Goal: Transaction & Acquisition: Purchase product/service

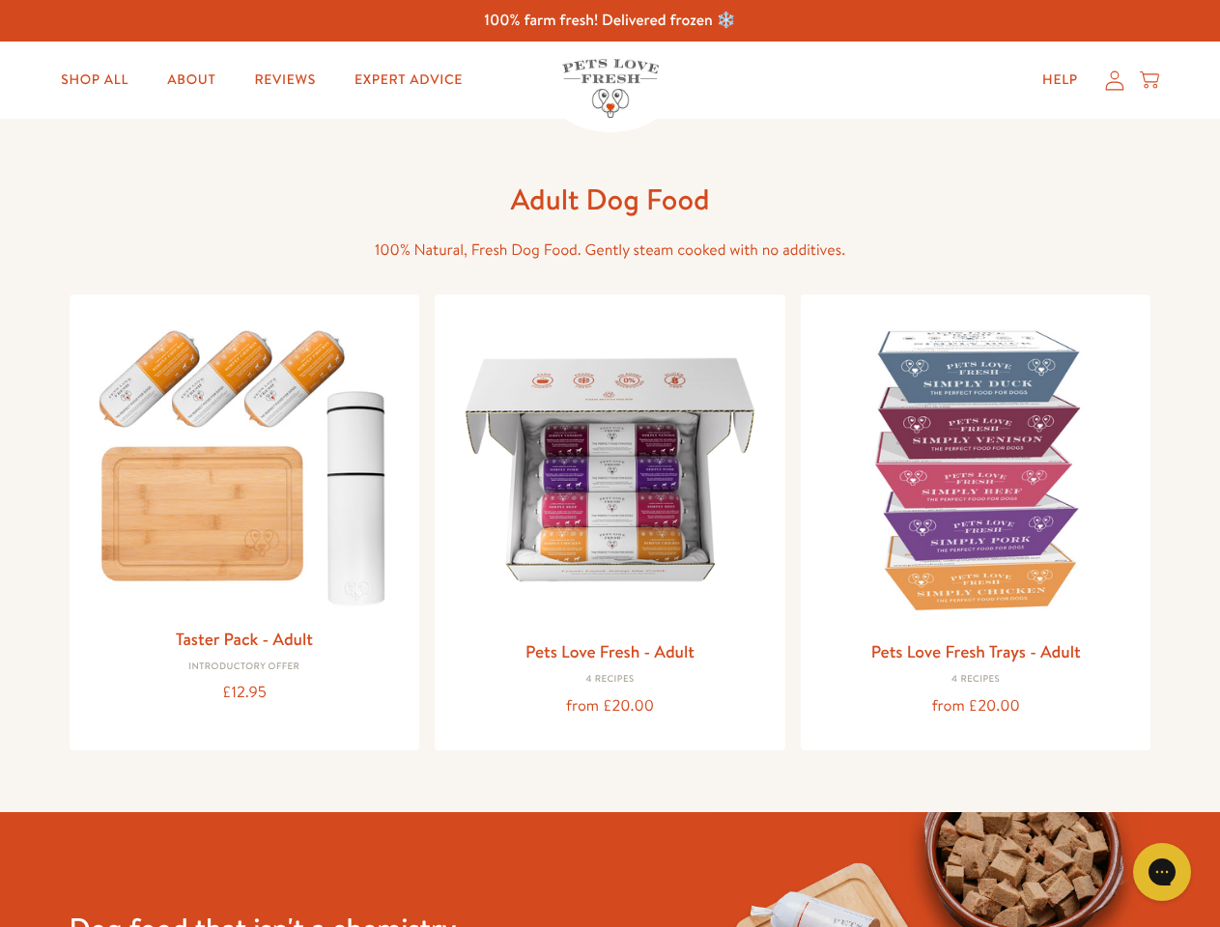
click at [1162, 872] on icon "Gorgias live chat" at bounding box center [1161, 871] width 18 height 18
